Goal: Communication & Community: Answer question/provide support

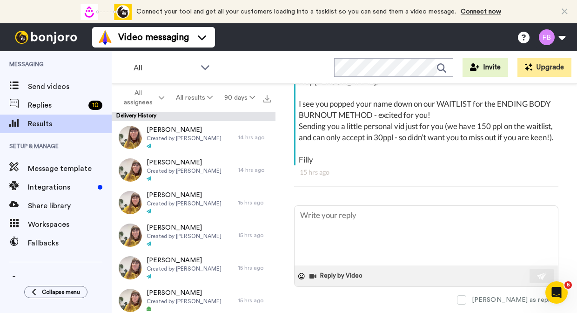
type textarea "x"
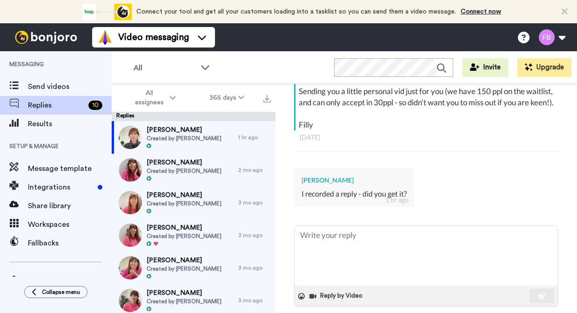
scroll to position [250, 0]
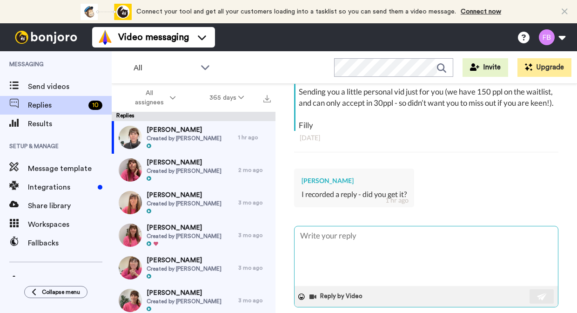
type textarea "H"
type textarea "x"
type textarea "He"
type textarea "x"
type textarea "Hey"
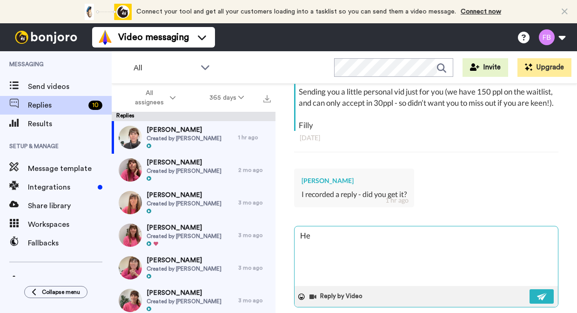
type textarea "x"
type textarea "Hey"
type textarea "x"
type textarea "Hey N"
type textarea "x"
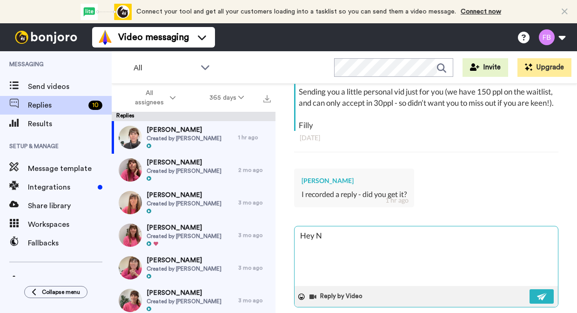
type textarea "Hey Ni"
type textarea "x"
type textarea "Hey Nic"
type textarea "x"
type textarea "Hey Nico"
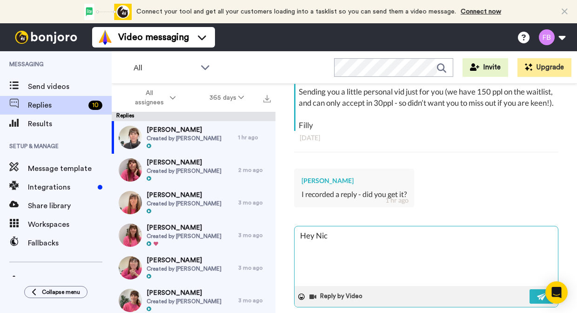
type textarea "x"
type textarea "Hey Nicol"
type textarea "x"
type textarea "Hey Nicola"
type textarea "x"
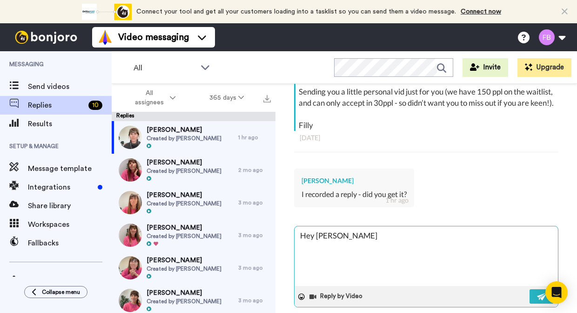
type textarea "Hey Nicola,"
type textarea "x"
type textarea "Hey Nicola,"
type textarea "x"
type textarea "Hey Nicola,"
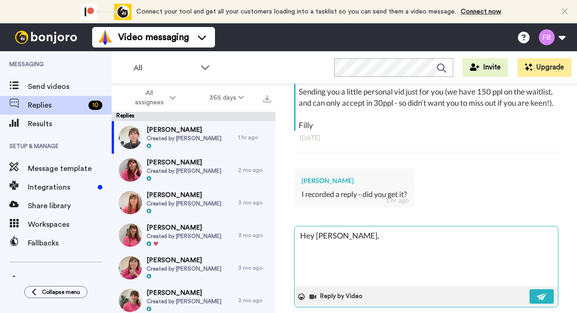
type textarea "x"
type textarea "Hey Nicola, O"
type textarea "x"
type textarea "Hey Nicola, Oh"
type textarea "x"
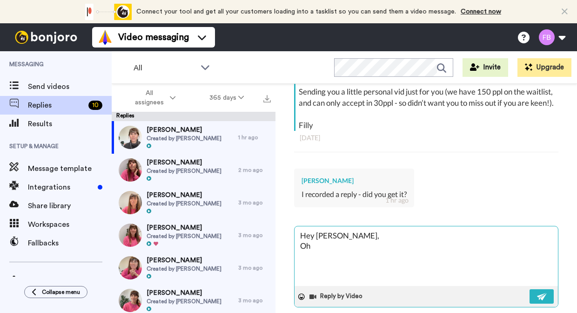
type textarea "Hey Nicola, Ohh"
type textarea "x"
type textarea "Hey Nicola, Ohhh"
type textarea "x"
type textarea "Hey Nicola, Ohhhh"
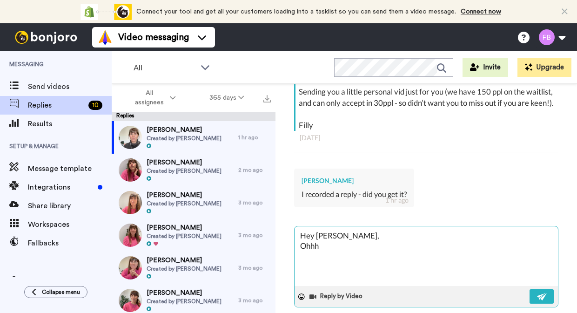
type textarea "x"
type textarea "Hey Nicola, Ohhhh,"
type textarea "x"
type textarea "Hey Nicola, Ohhhh,"
type textarea "x"
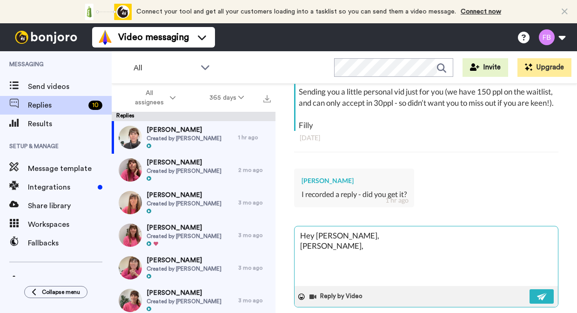
type textarea "Hey Nicola, Ohhhh, m"
type textarea "x"
type textarea "Hey Nicola, Ohhhh,"
type textarea "x"
type textarea "Hey Nicola, Ohhhh, n"
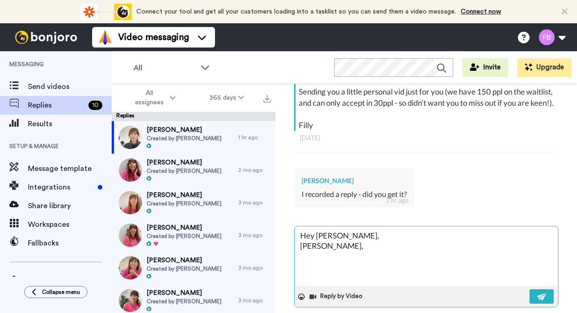
type textarea "x"
type textarea "Hey Nicola, Ohhhh, no"
type textarea "x"
type textarea "Hey Nicola, Ohhhh, no"
type textarea "x"
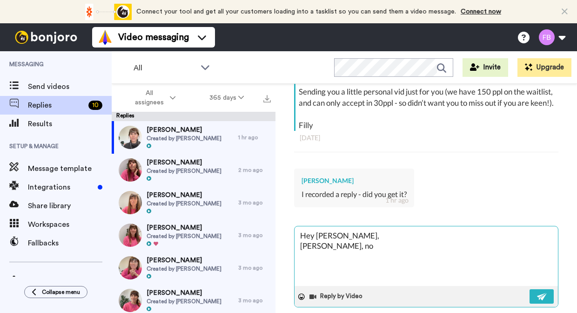
type textarea "Hey Nicola, Ohhhh, no I"
type textarea "x"
type textarea "Hey Nicola, Ohhhh, no I"
type textarea "x"
type textarea "Hey Nicola, Ohhhh, no I d"
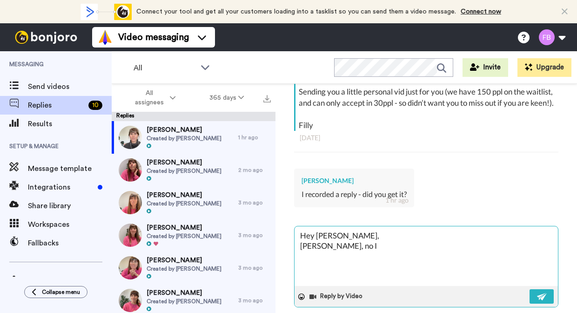
type textarea "x"
type textarea "Hey Nicola, Ohhhh, no I di"
type textarea "x"
type textarea "Hey Nicola, Ohhhh, no I did"
type textarea "x"
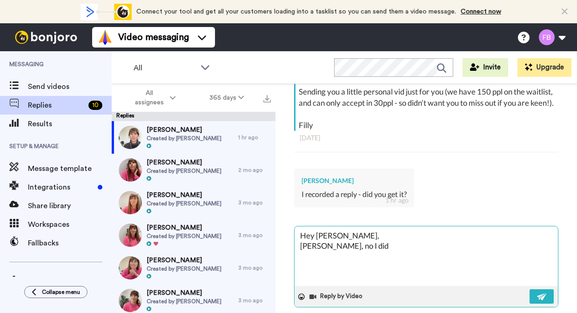
type textarea "Hey Nicola, Ohhhh, no I didn"
type textarea "x"
type textarea "Hey Nicola, Ohhhh, no I didn'"
type textarea "x"
type textarea "Hey Nicola, Ohhhh, no I didn't"
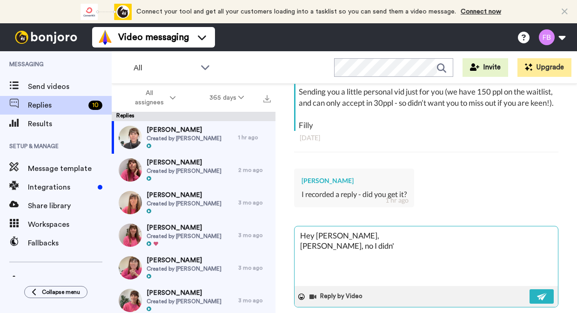
type textarea "x"
type textarea "Hey Nicola, Ohhhh, no I didn't?"
type textarea "x"
type textarea "Hey Nicola, Ohhhh, no I didn't??"
type textarea "x"
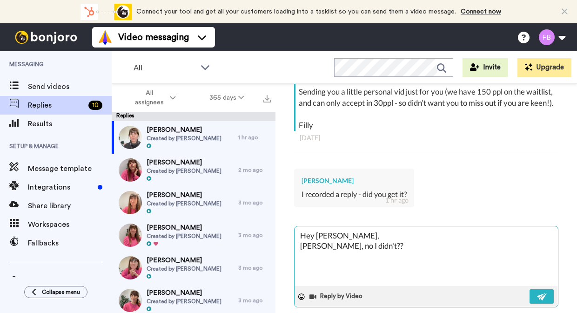
type textarea "Hey Nicola, Ohhhh, no I didn't??"
type textarea "x"
type textarea "Hey Nicola, Ohhhh, no I didn't?? ("
type textarea "x"
type textarea "Hey Nicola, Ohhhh, no I didn't??"
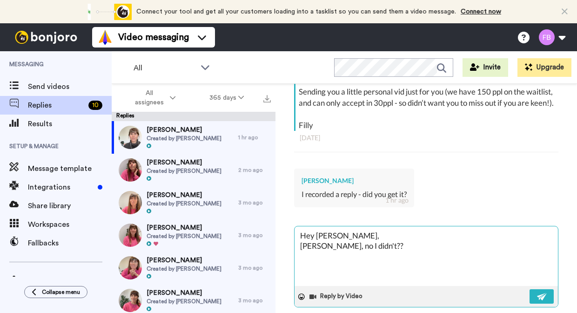
type textarea "x"
type textarea "Hey Nicola, Ohhhh, no I didn't??"
type textarea "x"
type textarea "Hey Nicola, Ohhhh, no I didn't?"
type textarea "x"
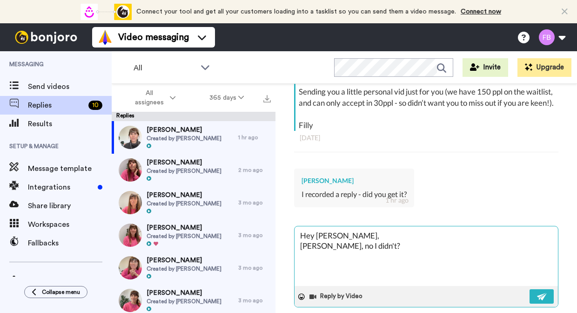
type textarea "Hey Nicola, Ohhhh, no I didn't"
type textarea "x"
type textarea "Hey Nicola, Ohhhh, no I didn't"
type textarea "x"
type textarea "Hey Nicola, Ohhhh, no I didn't -"
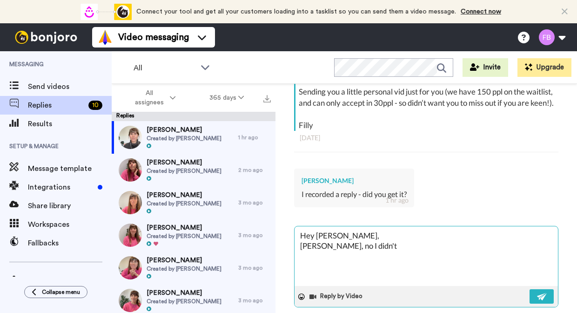
type textarea "x"
type textarea "Hey Nicola, Ohhhh, no I didn't -"
type textarea "x"
type textarea "Hey Nicola, Ohhhh, no I didn't - i"
type textarea "x"
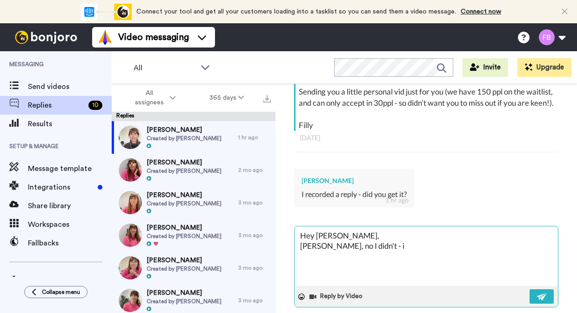
type textarea "Hey Nicola, Ohhhh, no I didn't - it"
type textarea "x"
type textarea "Hey Nicola, Ohhhh, no I didn't - it"
type textarea "x"
type textarea "Hey Nicola, Ohhhh, no I didn't - it d"
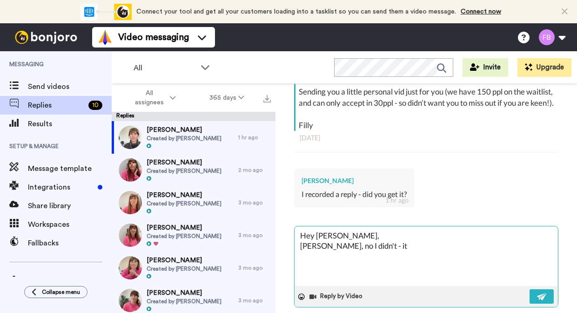
type textarea "x"
type textarea "Hey Nicola, Ohhhh, no I didn't - it do"
type textarea "x"
type textarea "Hey Nicola, Ohhhh, no I didn't - it doe"
type textarea "x"
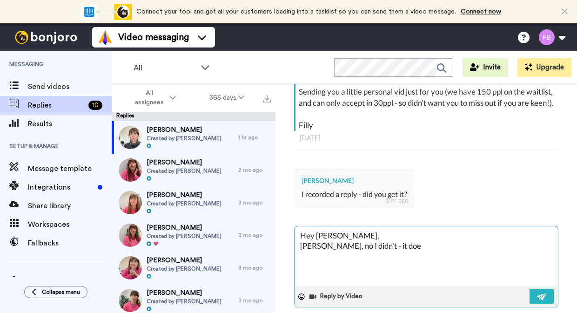
type textarea "Hey Nicola, Ohhhh, no I didn't - it does"
type textarea "x"
type textarea "Hey Nicola, Ohhhh, no I didn't - it doesn"
type textarea "x"
type textarea "Hey Nicola, Ohhhh, no I didn't - it doesn'"
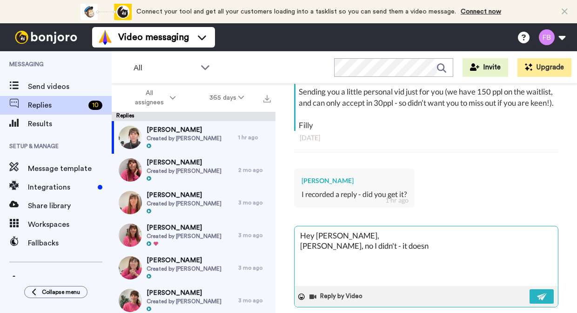
type textarea "x"
type textarea "Hey Nicola, Ohhhh, no I didn't - it doesn't"
type textarea "x"
type textarea "Hey Nicola, Ohhhh, no I didn't - it doesn't"
type textarea "x"
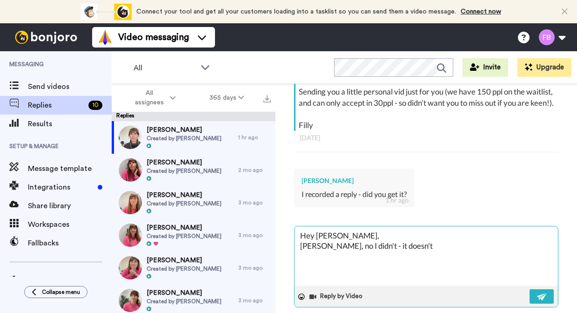
type textarea "Hey Nicola, Ohhhh, no I didn't - it doesn't l"
type textarea "x"
type textarea "Hey Nicola, Ohhhh, no I didn't - it doesn't lo"
type textarea "x"
type textarea "Hey Nicola, Ohhhh, no I didn't - it doesn't loo"
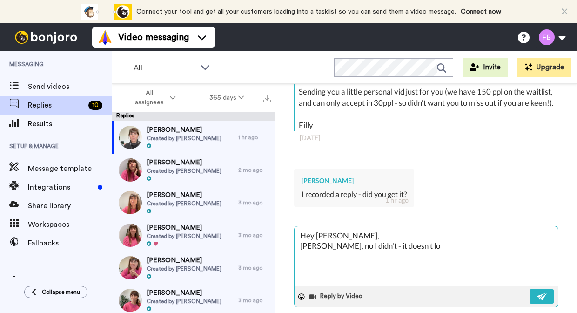
type textarea "x"
type textarea "Hey Nicola, Ohhhh, no I didn't - it doesn't lool"
type textarea "x"
type textarea "Hey Nicola, Ohhhh, no I didn't - it doesn't look"
type textarea "x"
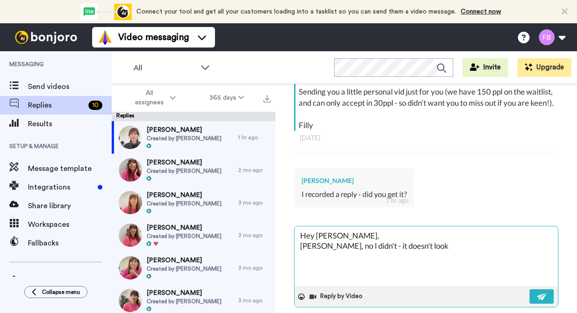
type textarea "Hey Nicola, Ohhhh, no I didn't - it doesn't look l"
type textarea "x"
type textarea "Hey Nicola, Ohhhh, no I didn't - it doesn't look li"
type textarea "x"
type textarea "Hey Nicola, Ohhhh, no I didn't - it doesn't look lik"
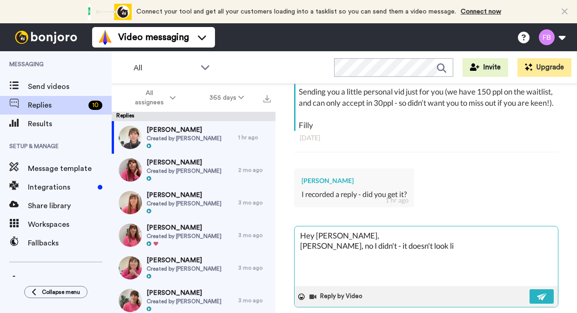
type textarea "x"
type textarea "Hey Nicola, Ohhhh, no I didn't - it doesn't look like"
type textarea "x"
type textarea "Hey Nicola, Ohhhh, no I didn't - it doesn't look like"
type textarea "x"
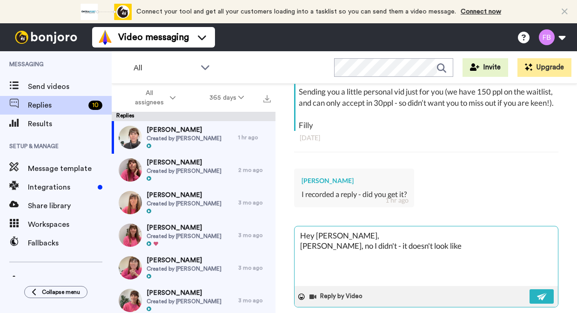
type textarea "Hey Nicola, Ohhhh, no I didn't - it doesn't look like i"
type textarea "x"
type textarea "Hey Nicola, Ohhhh, no I didn't - it doesn't look like it"
type textarea "x"
type textarea "Hey Nicola, Ohhhh, no I didn't - it doesn't look like it"
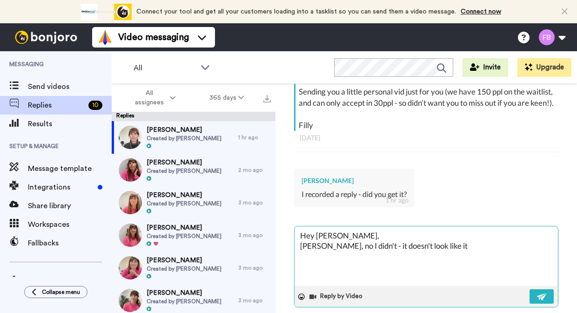
type textarea "x"
type textarea "Hey Nicola, Ohhhh, no I didn't - it doesn't look like it c"
type textarea "x"
type textarea "Hey Nicola, Ohhhh, no I didn't - it doesn't look like it ca"
type textarea "x"
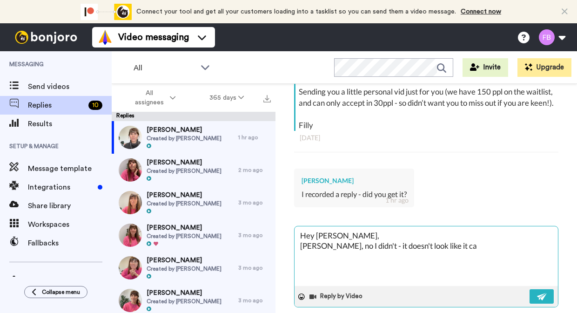
type textarea "Hey Nicola, Ohhhh, no I didn't - it doesn't look like it cam"
type textarea "x"
type textarea "Hey Nicola, Ohhhh, no I didn't - it doesn't look like it came"
type textarea "x"
type textarea "Hey Nicola, Ohhhh, no I didn't - it doesn't look like it came"
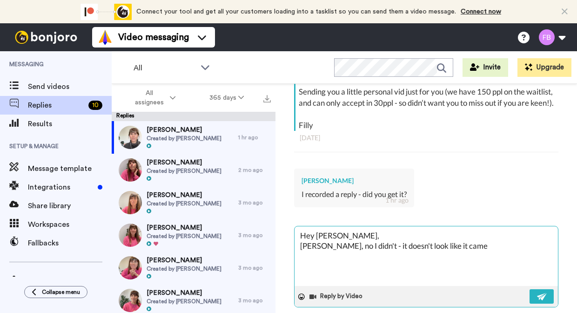
type textarea "x"
type textarea "Hey Nicola, Ohhhh, no I didn't - it doesn't look like it came t"
type textarea "x"
type textarea "Hey Nicola, Ohhhh, no I didn't - it doesn't look like it came th"
type textarea "x"
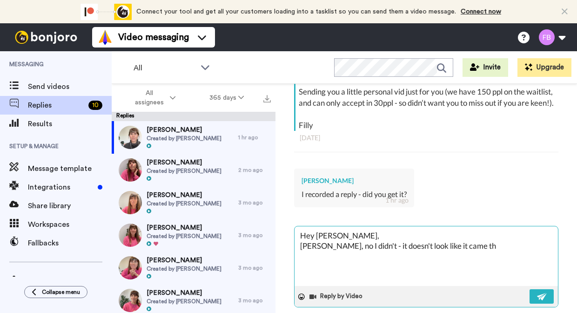
type textarea "Hey Nicola, Ohhhh, no I didn't - it doesn't look like it came thr"
type textarea "x"
type textarea "Hey Nicola, Ohhhh, no I didn't - it doesn't look like it came thro"
type textarea "x"
type textarea "Hey Nicola, Ohhhh, no I didn't - it doesn't look like it came throu"
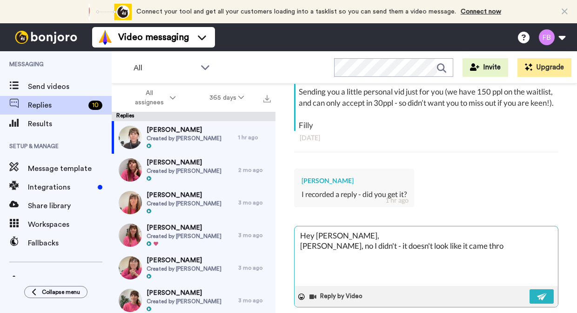
type textarea "x"
type textarea "Hey Nicola, Ohhhh, no I didn't - it doesn't look like it came throug"
type textarea "x"
type textarea "Hey Nicola, Ohhhh, no I didn't - it doesn't look like it came through"
type textarea "x"
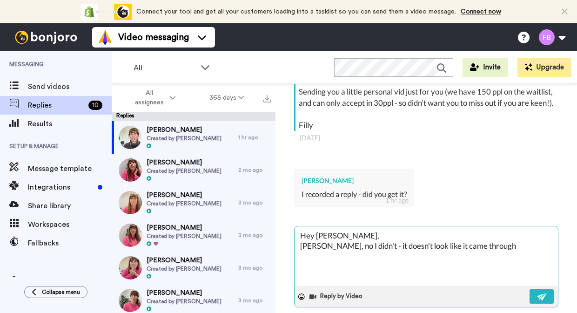
type textarea "Hey Nicola, Ohhhh, no I didn't - it doesn't look like it came through?"
type textarea "x"
type textarea "Hey Nicola, Ohhhh, no I didn't - it doesn't look like it came through??"
type textarea "x"
type textarea "Hey Nicola, Ohhhh, no I didn't - it doesn't look like it came through??"
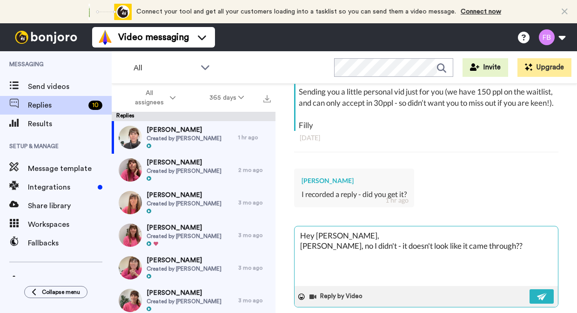
type textarea "x"
type textarea "Hey Nicola, Ohhhh, no I didn't - it doesn't look like it came through?? ("
type textarea "x"
type textarea "Hey Nicola, Ohhhh, no I didn't - it doesn't look like it came through?? (T"
type textarea "x"
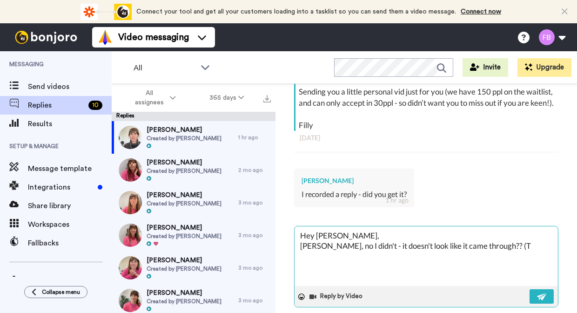
type textarea "Hey Nicola, Ohhhh, no I didn't - it doesn't look like it came through?? (Te"
type textarea "x"
type textarea "Hey Nicola, Ohhhh, no I didn't - it doesn't look like it came through?? (Tec"
type textarea "x"
type textarea "Hey Nicola, Ohhhh, no I didn't - it doesn't look like it came through?? (Tech"
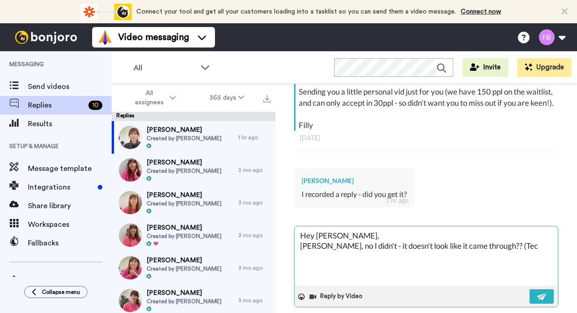
type textarea "x"
type textarea "Hey Nicola, Ohhhh, no I didn't - it doesn't look like it came through?? (Tech"
type textarea "x"
type textarea "Hey Nicola, Ohhhh, no I didn't - it doesn't look like it came through?? (Tech i"
type textarea "x"
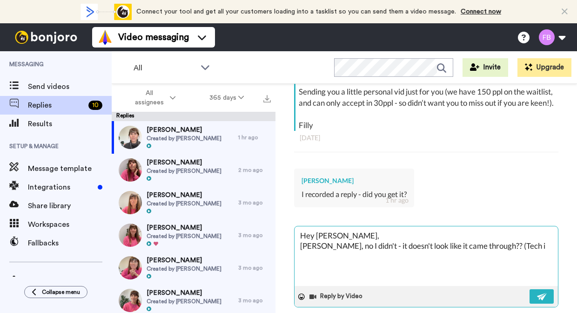
type textarea "Hey Nicola, Ohhhh, no I didn't - it doesn't look like it came through?? (Tech is"
type textarea "x"
type textarea "Hey Nicola, Ohhhh, no I didn't - it doesn't look like it came through?? (Tech is"
type textarea "x"
type textarea "Hey Nicola, Ohhhh, no I didn't - it doesn't look like it came through?? (Tech i…"
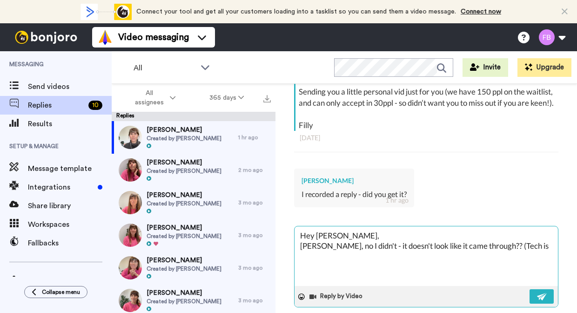
type textarea "x"
type textarea "Hey Nicola, Ohhhh, no I didn't - it doesn't look like it came through?? (Tech i…"
type textarea "x"
type textarea "Hey Nicola, Ohhhh, no I didn't - it doesn't look like it came through?? (Tech i…"
type textarea "x"
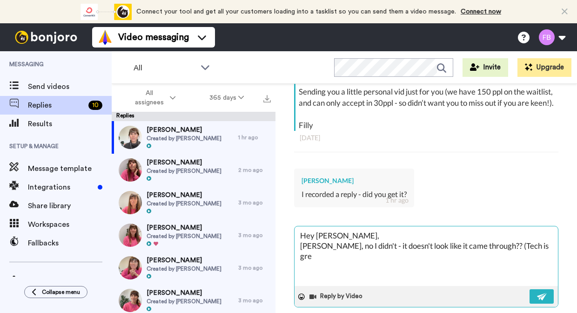
type textarea "Hey Nicola, Ohhhh, no I didn't - it doesn't look like it came through?? (Tech i…"
type textarea "x"
type textarea "Hey Nicola, Ohhhh, no I didn't - it doesn't look like it came through?? (Tech i…"
type textarea "x"
type textarea "Hey Nicola, Ohhhh, no I didn't - it doesn't look like it came through?? (Tech i…"
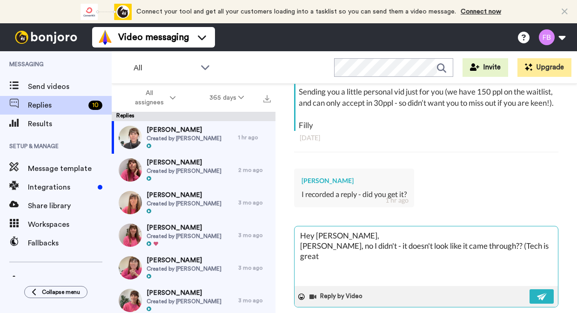
type textarea "x"
type textarea "Hey Nicola, Ohhhh, no I didn't - it doesn't look like it came through?? (Tech i…"
type textarea "x"
type textarea "Hey Nicola, Ohhhh, no I didn't - it doesn't look like it came through?? (Tech i…"
type textarea "x"
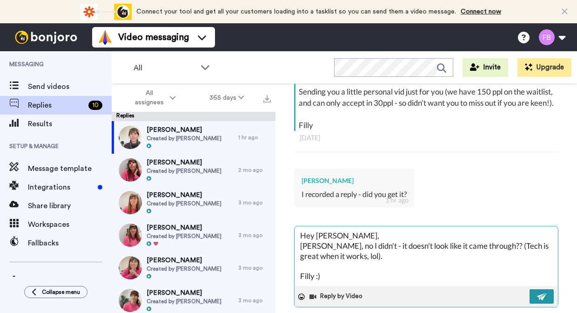
click at [549, 289] on button at bounding box center [541, 296] width 24 height 14
